Goal: Find specific page/section: Find specific page/section

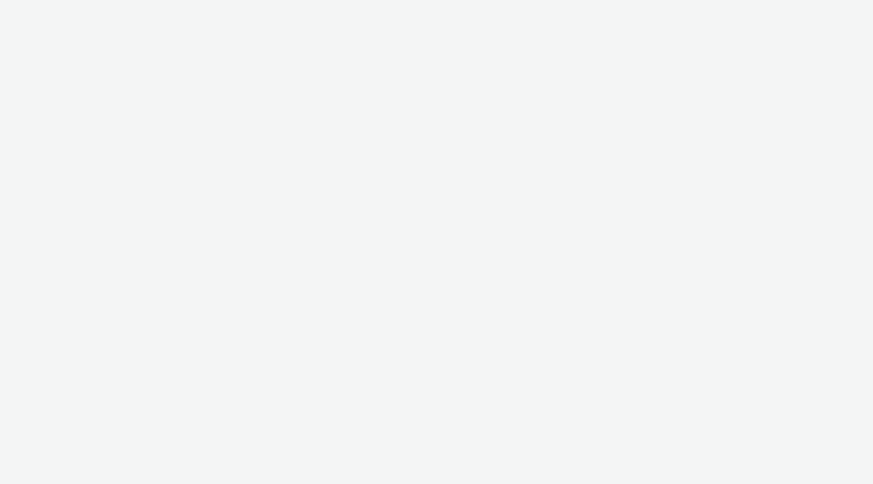
select select "47c37c18-910e-43a3-bb91-a2beb2847406"
select select "b1b940d3-d05b-48b5-821e-f328c33b988b"
select select "ac009755-aa48-4799-8050-7a339a378eb8"
select select "79162ed7-0017-4339-93b0-3399b708648f"
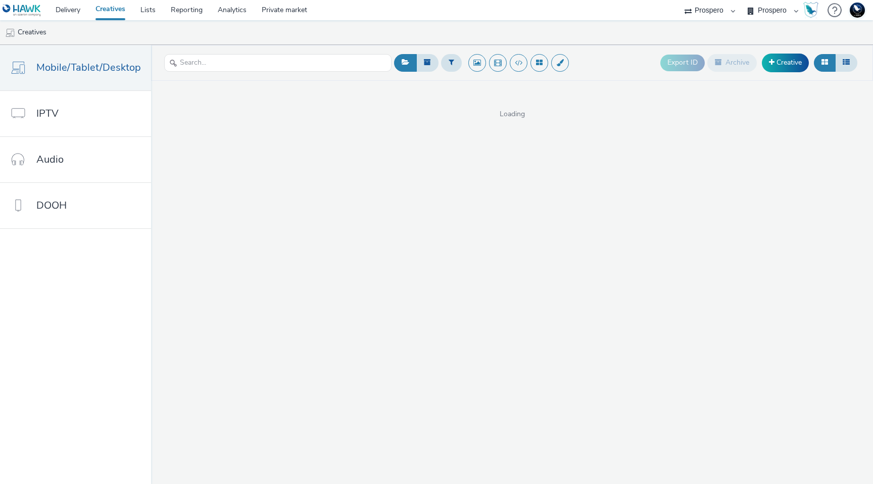
select select "47c37c18-910e-43a3-bb91-a2beb2847406"
select select "b1b940d3-d05b-48b5-821e-f328c33b988b"
